Goal: Find specific page/section: Find specific page/section

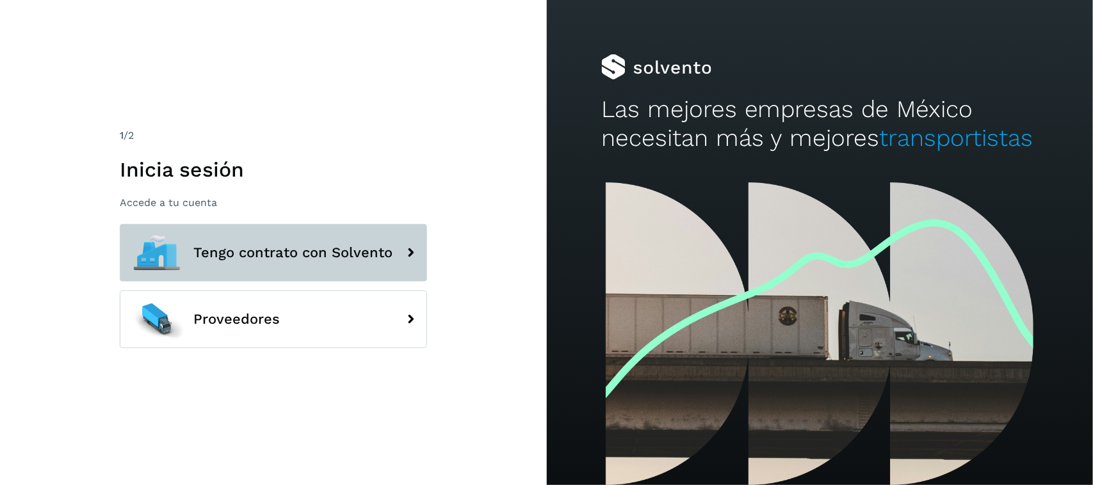
click at [289, 246] on span "Tengo contrato con Solvento" at bounding box center [292, 252] width 199 height 15
click at [293, 227] on button "Tengo contrato con Solvento" at bounding box center [273, 253] width 307 height 58
click at [291, 229] on button "Tengo contrato con Solvento" at bounding box center [273, 253] width 307 height 58
click at [341, 240] on button "Tengo contrato con Solvento" at bounding box center [273, 253] width 307 height 58
click at [353, 267] on button "Tengo contrato con Solvento" at bounding box center [273, 253] width 307 height 58
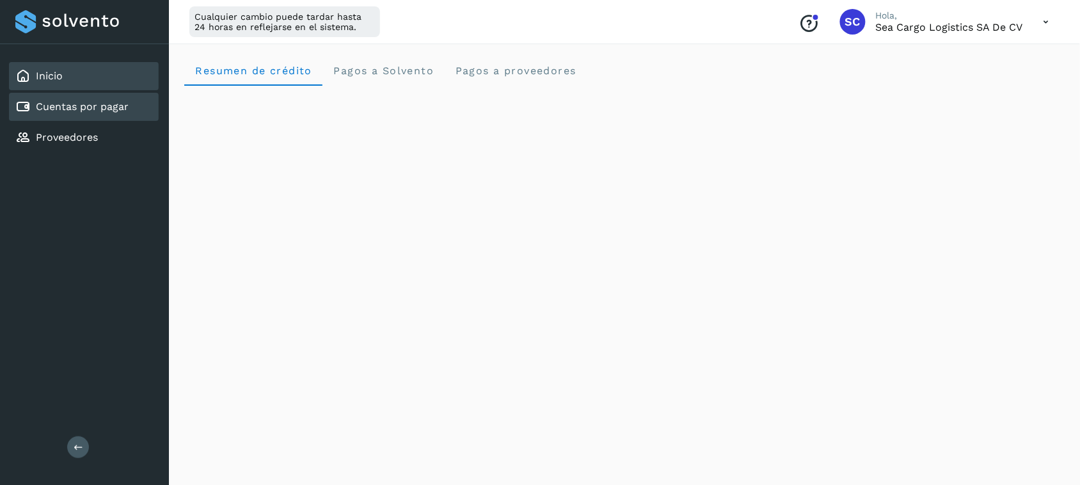
click at [78, 100] on link "Cuentas por pagar" at bounding box center [82, 106] width 93 height 12
click at [120, 93] on div "Cuentas por pagar" at bounding box center [84, 107] width 150 height 28
click at [119, 101] on link "Cuentas por pagar" at bounding box center [82, 106] width 93 height 12
click at [116, 112] on div "Cuentas por pagar" at bounding box center [71, 106] width 113 height 15
